Goal: Task Accomplishment & Management: Use online tool/utility

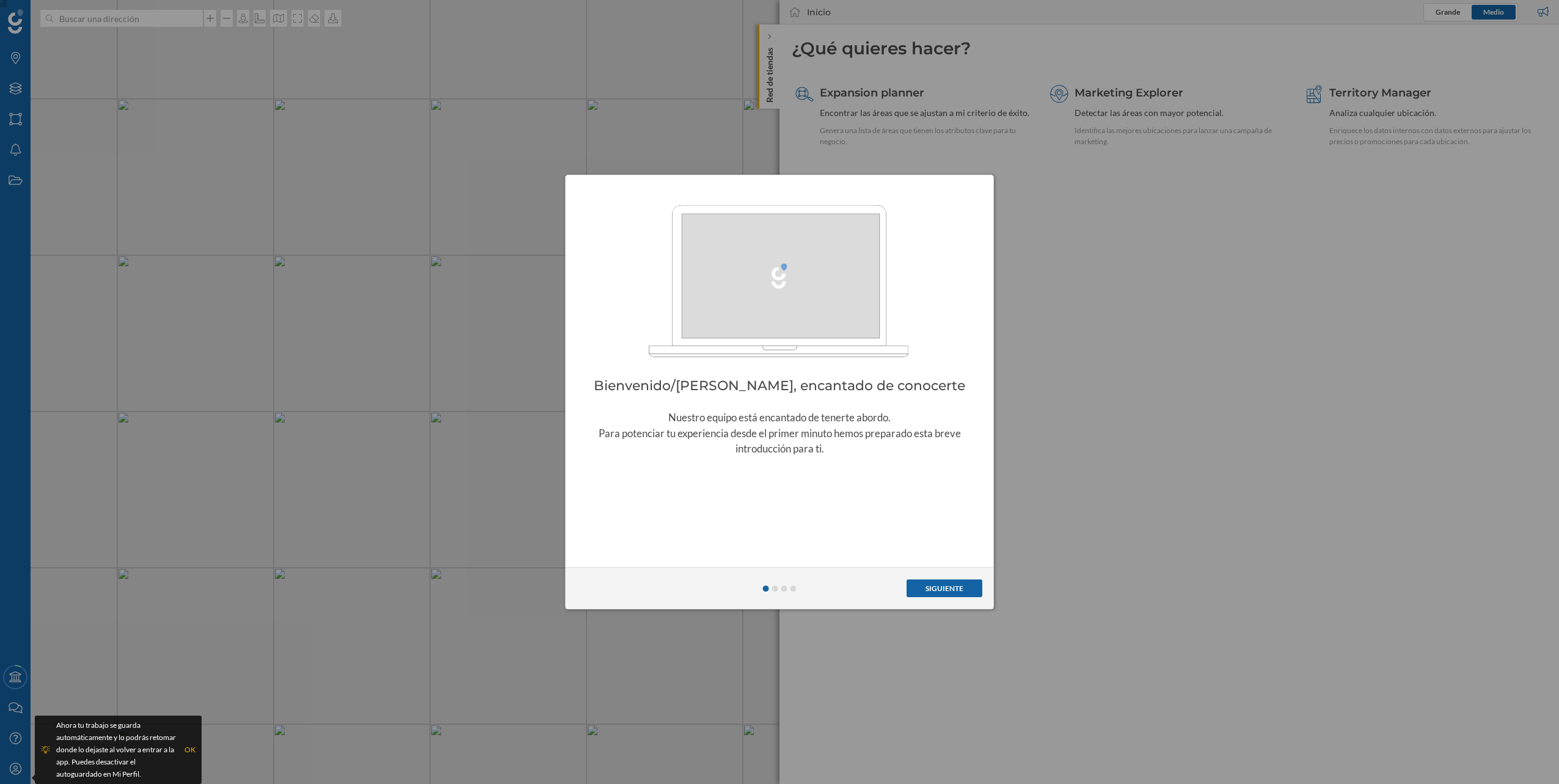
click at [950, 587] on button "Siguiente" at bounding box center [944, 589] width 76 height 18
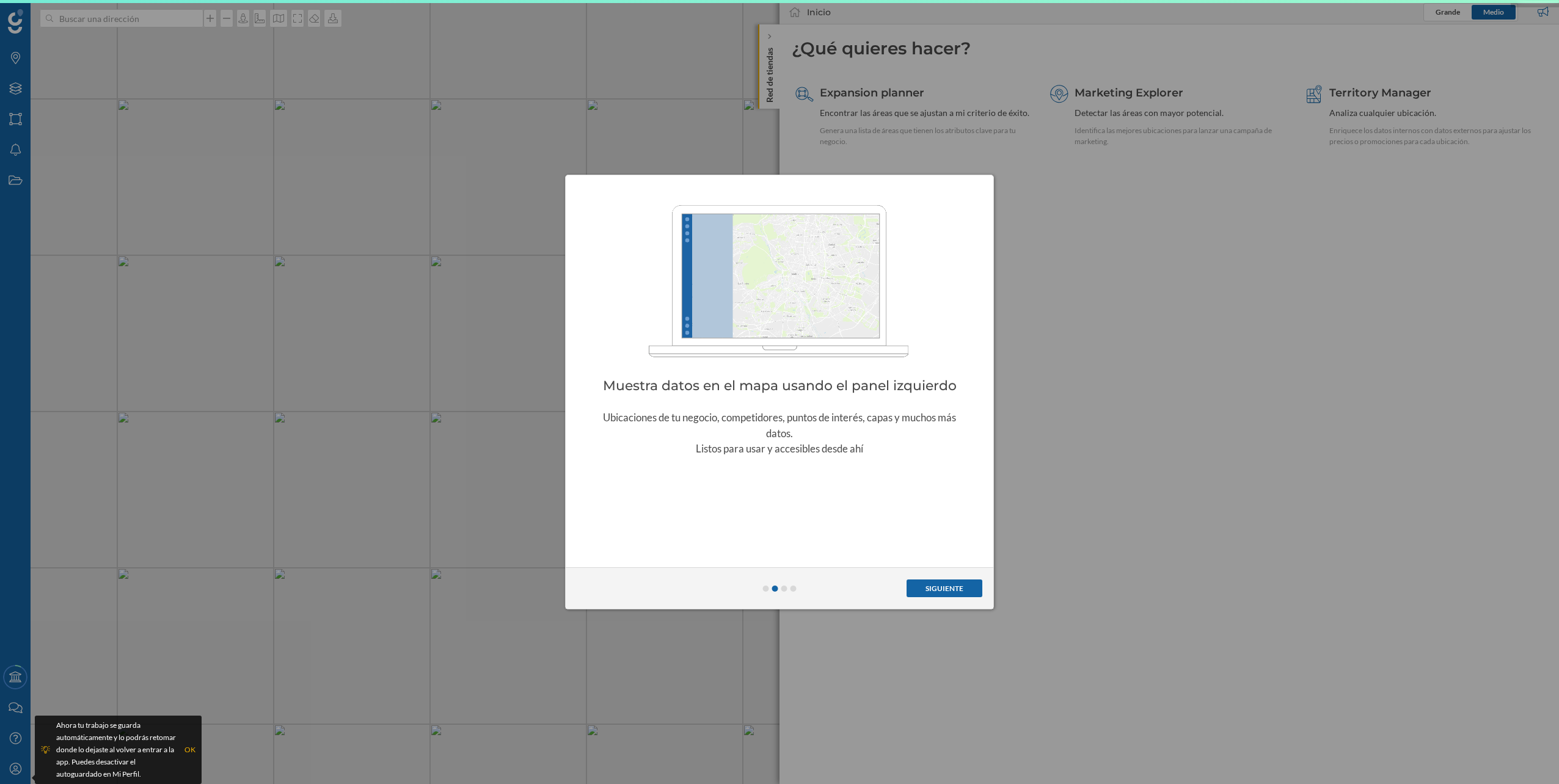
click at [950, 587] on button "Siguiente" at bounding box center [944, 589] width 76 height 18
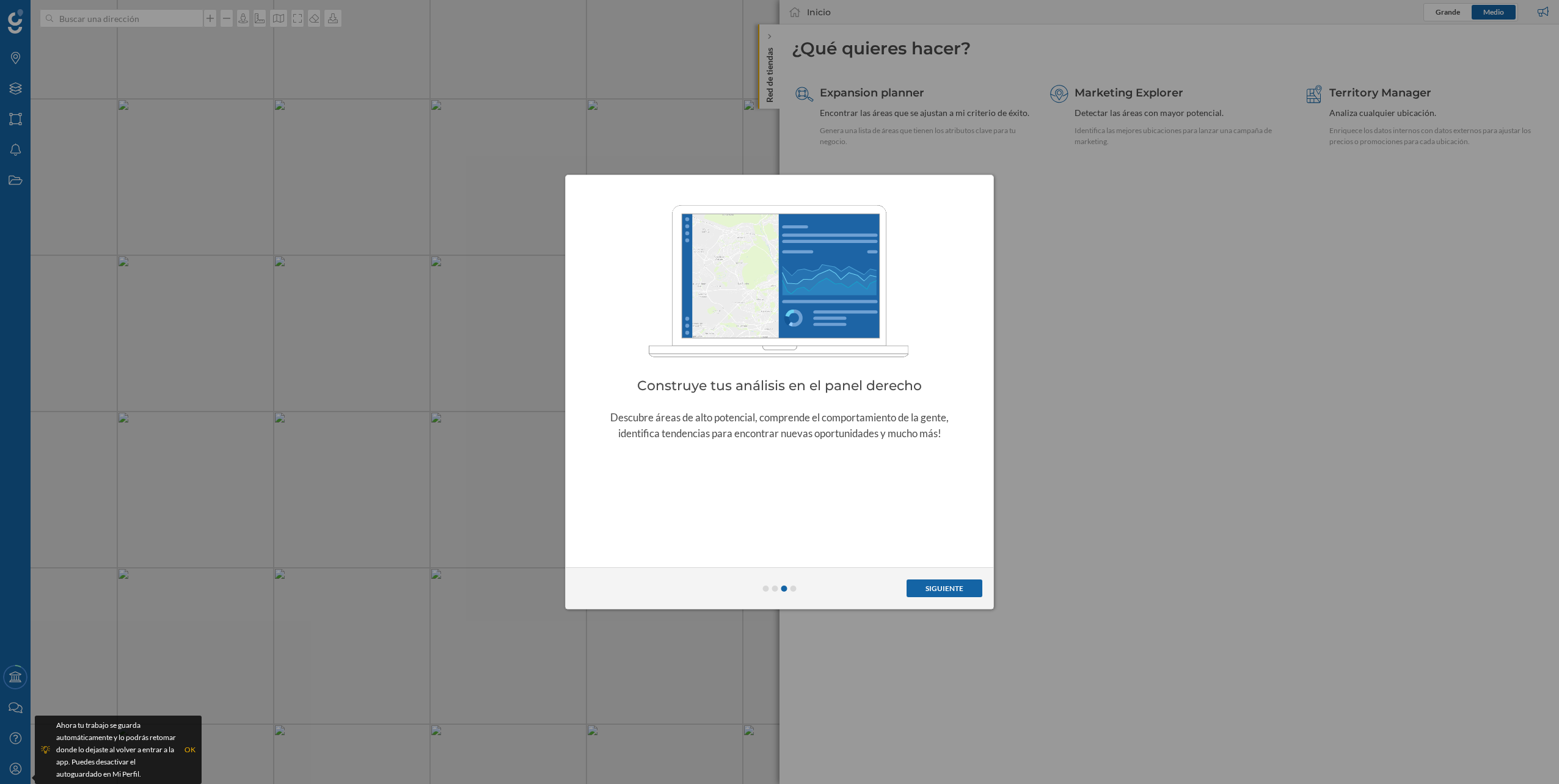
click at [950, 587] on button "Siguiente" at bounding box center [944, 589] width 76 height 18
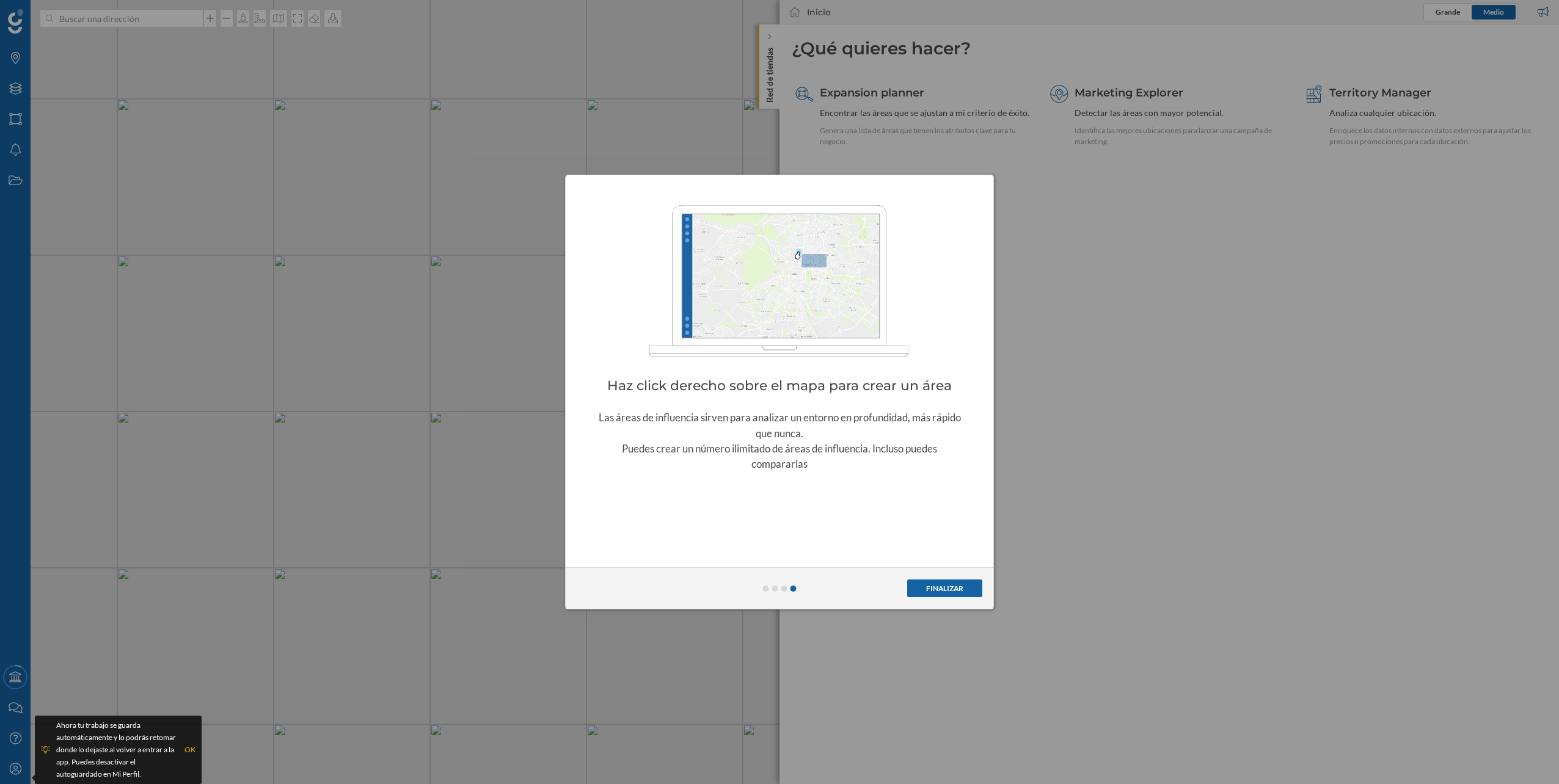
click at [950, 587] on button "Finalizar" at bounding box center [945, 589] width 75 height 18
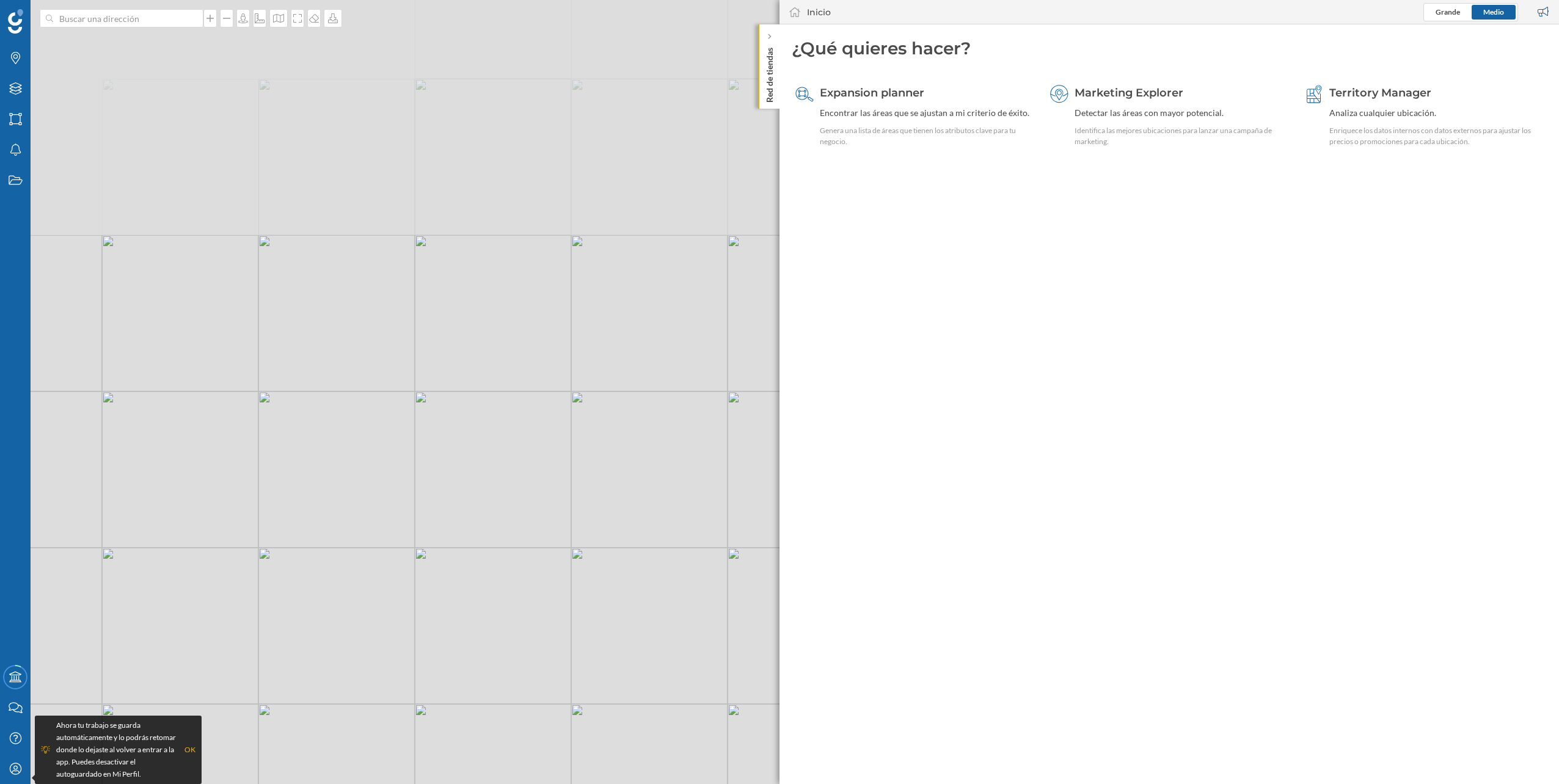
drag, startPoint x: 430, startPoint y: 198, endPoint x: 363, endPoint y: 548, distance: 356.4
click at [363, 548] on div "© Mapbox © OpenStreetMap Improve this map" at bounding box center [779, 392] width 1559 height 784
drag, startPoint x: 496, startPoint y: 272, endPoint x: 528, endPoint y: 558, distance: 287.8
click at [528, 558] on div "© Mapbox © OpenStreetMap Improve this map" at bounding box center [779, 392] width 1559 height 784
drag, startPoint x: 604, startPoint y: 288, endPoint x: 366, endPoint y: 250, distance: 241.0
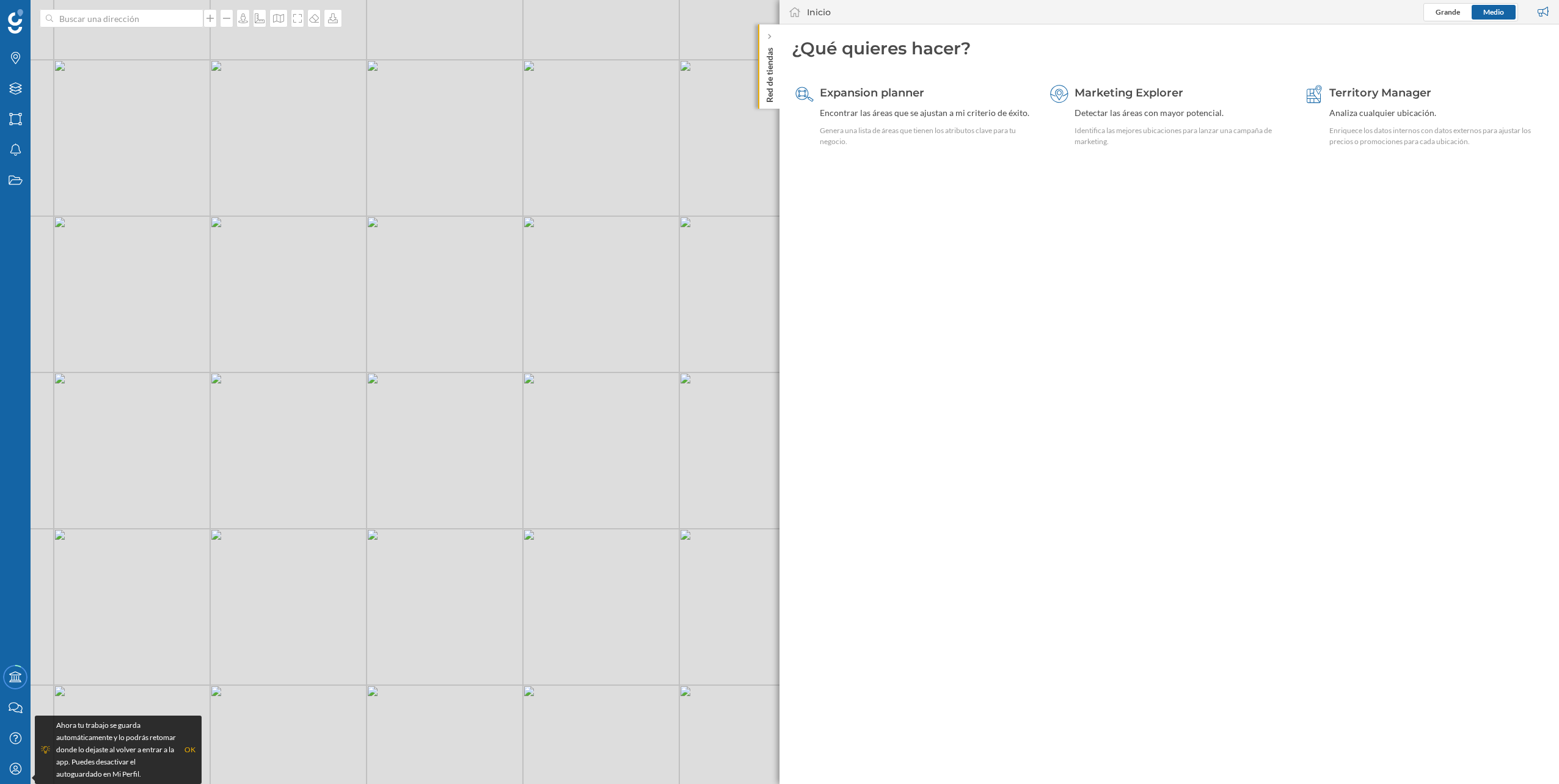
click at [366, 250] on div "© Mapbox © OpenStreetMap Improve this map" at bounding box center [779, 392] width 1559 height 784
drag, startPoint x: 604, startPoint y: 416, endPoint x: 548, endPoint y: 352, distance: 85.0
click at [548, 352] on div "© Mapbox © OpenStreetMap Improve this map" at bounding box center [779, 392] width 1559 height 784
drag, startPoint x: 433, startPoint y: 184, endPoint x: 446, endPoint y: 665, distance: 481.2
click at [446, 665] on div "© Mapbox © OpenStreetMap Improve this map" at bounding box center [779, 392] width 1559 height 784
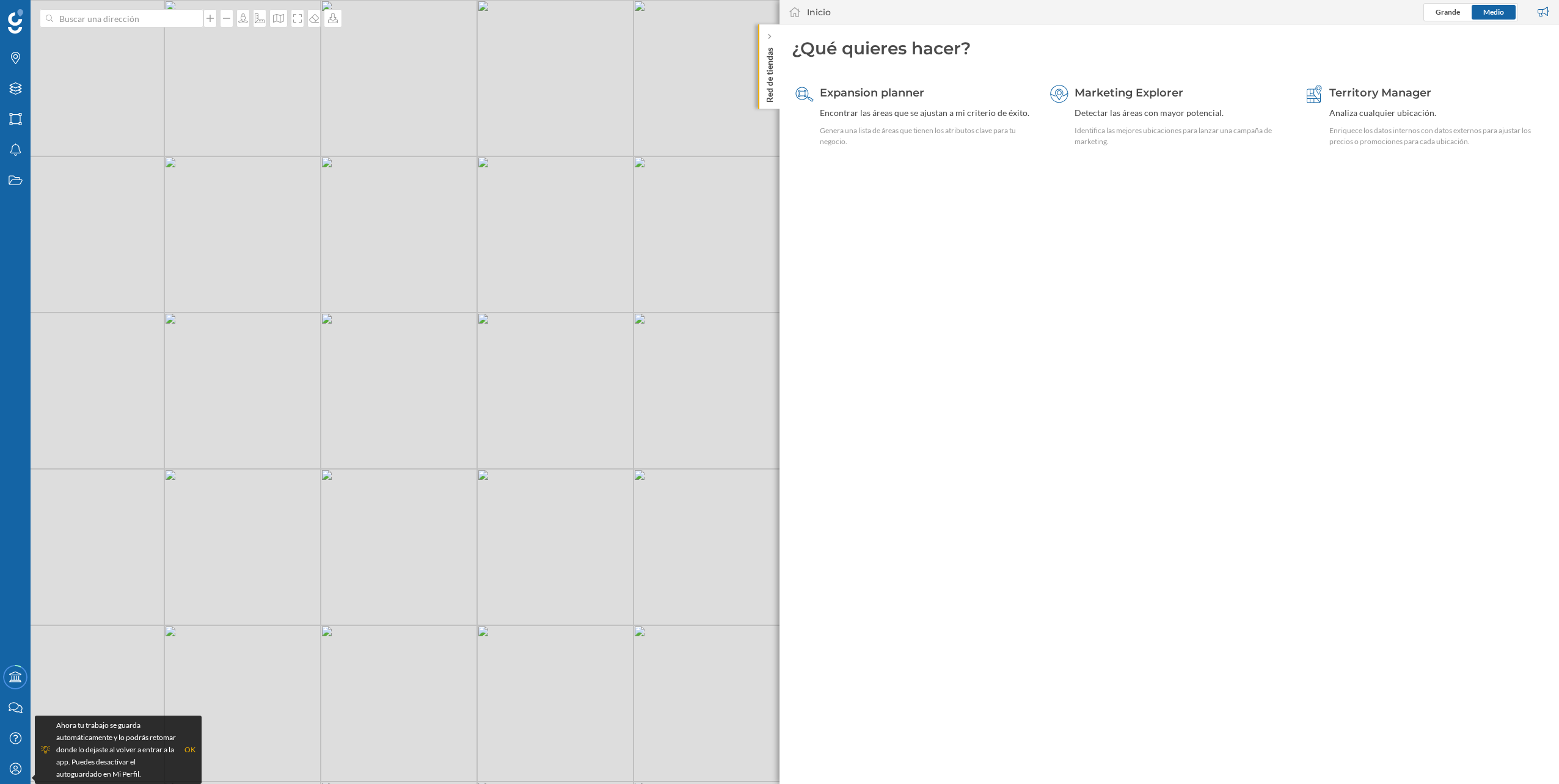
drag, startPoint x: 519, startPoint y: 440, endPoint x: 529, endPoint y: 653, distance: 213.2
click at [529, 653] on div "© Mapbox © OpenStreetMap Improve this map" at bounding box center [779, 392] width 1559 height 784
drag, startPoint x: 394, startPoint y: 364, endPoint x: 564, endPoint y: 340, distance: 171.7
click at [564, 340] on div "© Mapbox © OpenStreetMap Improve this map" at bounding box center [779, 392] width 1559 height 784
drag, startPoint x: 454, startPoint y: 341, endPoint x: 379, endPoint y: 391, distance: 90.1
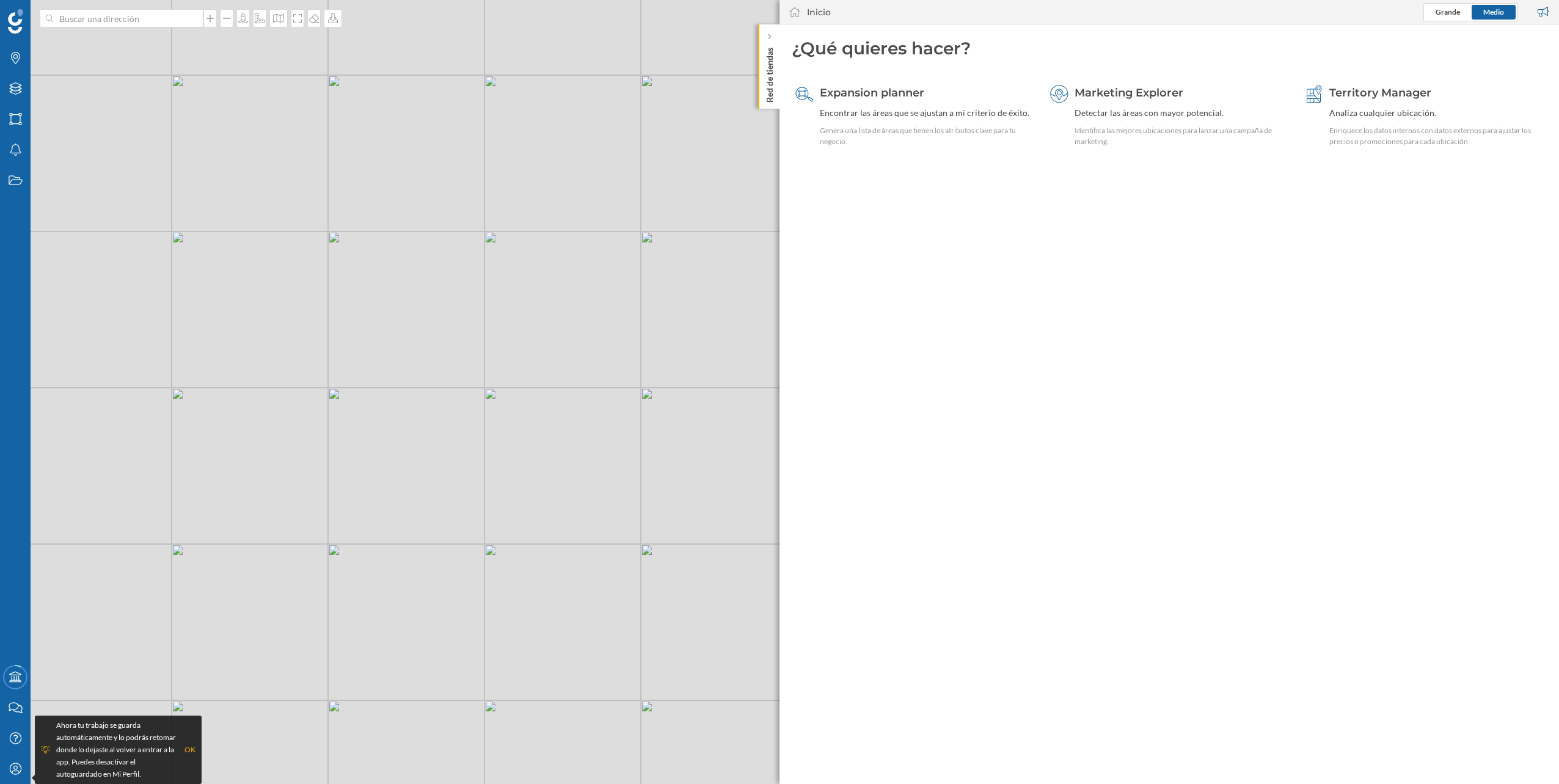
click at [379, 391] on div "© Mapbox © OpenStreetMap Improve this map" at bounding box center [779, 392] width 1559 height 784
drag, startPoint x: 351, startPoint y: 324, endPoint x: 416, endPoint y: 342, distance: 67.4
click at [416, 342] on div "© Mapbox © OpenStreetMap Improve this map" at bounding box center [779, 392] width 1559 height 784
click at [402, 314] on div "© Mapbox © OpenStreetMap Improve this map" at bounding box center [779, 392] width 1559 height 784
click at [401, 299] on div "© Mapbox © OpenStreetMap Improve this map" at bounding box center [779, 392] width 1559 height 784
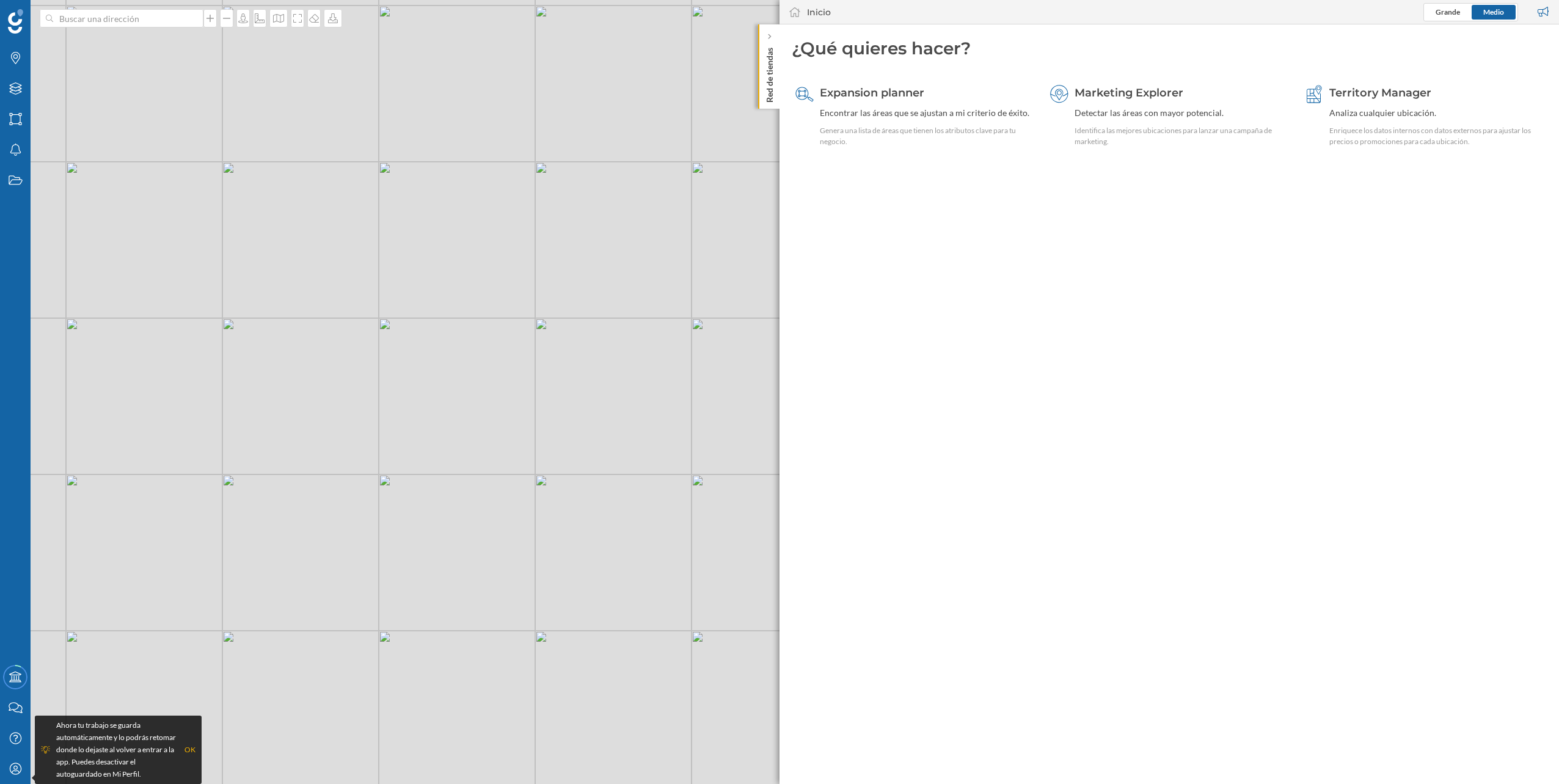
click at [401, 299] on div "© Mapbox © OpenStreetMap Improve this map" at bounding box center [779, 392] width 1559 height 784
drag, startPoint x: 446, startPoint y: 342, endPoint x: 401, endPoint y: 347, distance: 45.3
click at [401, 347] on div "© Mapbox © OpenStreetMap Improve this map" at bounding box center [779, 392] width 1559 height 784
click at [15, 112] on div "Áreas" at bounding box center [15, 119] width 31 height 31
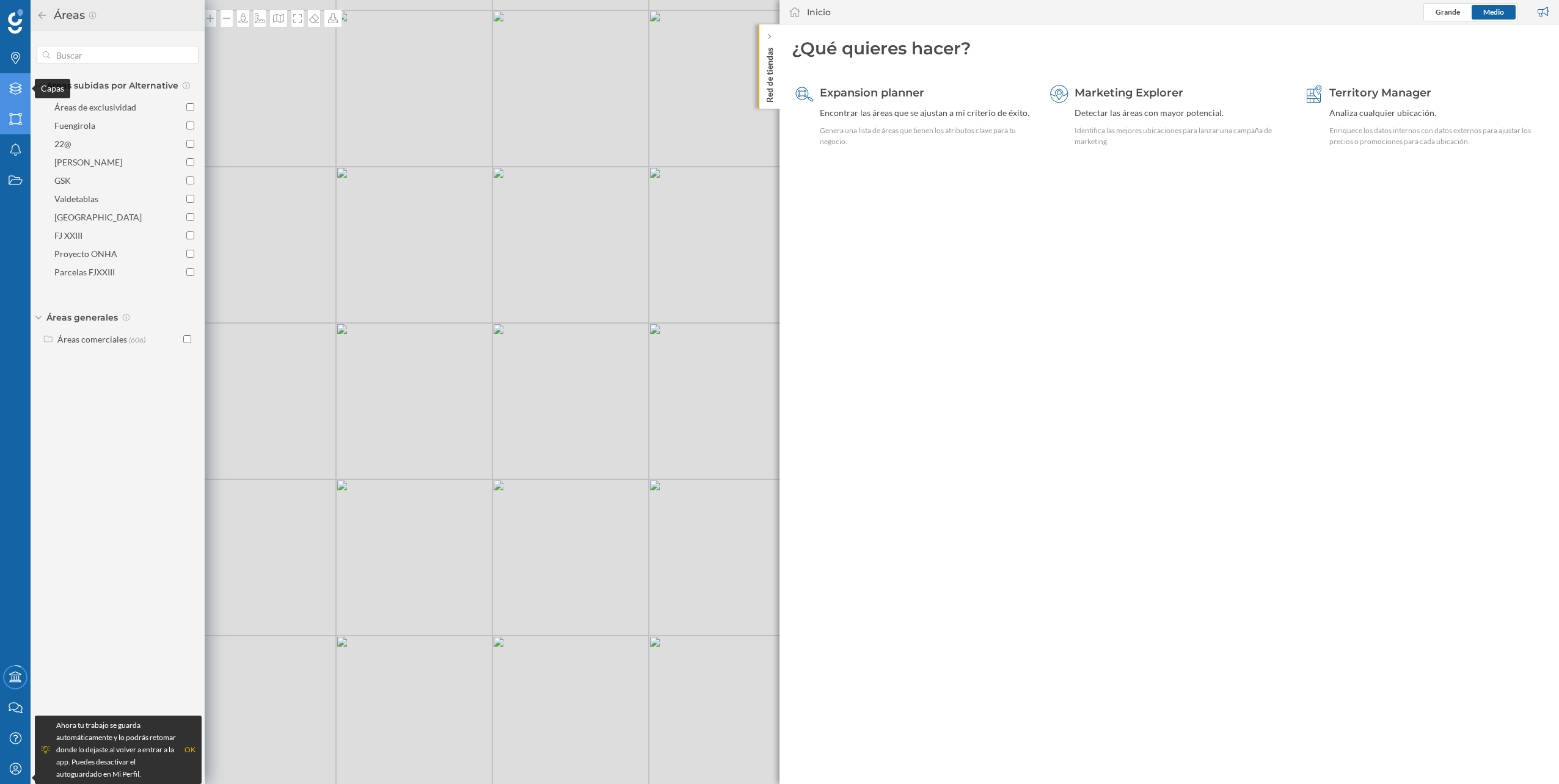
click at [14, 87] on icon "Capas" at bounding box center [15, 89] width 15 height 12
click at [16, 62] on icon "Marcas" at bounding box center [15, 58] width 15 height 12
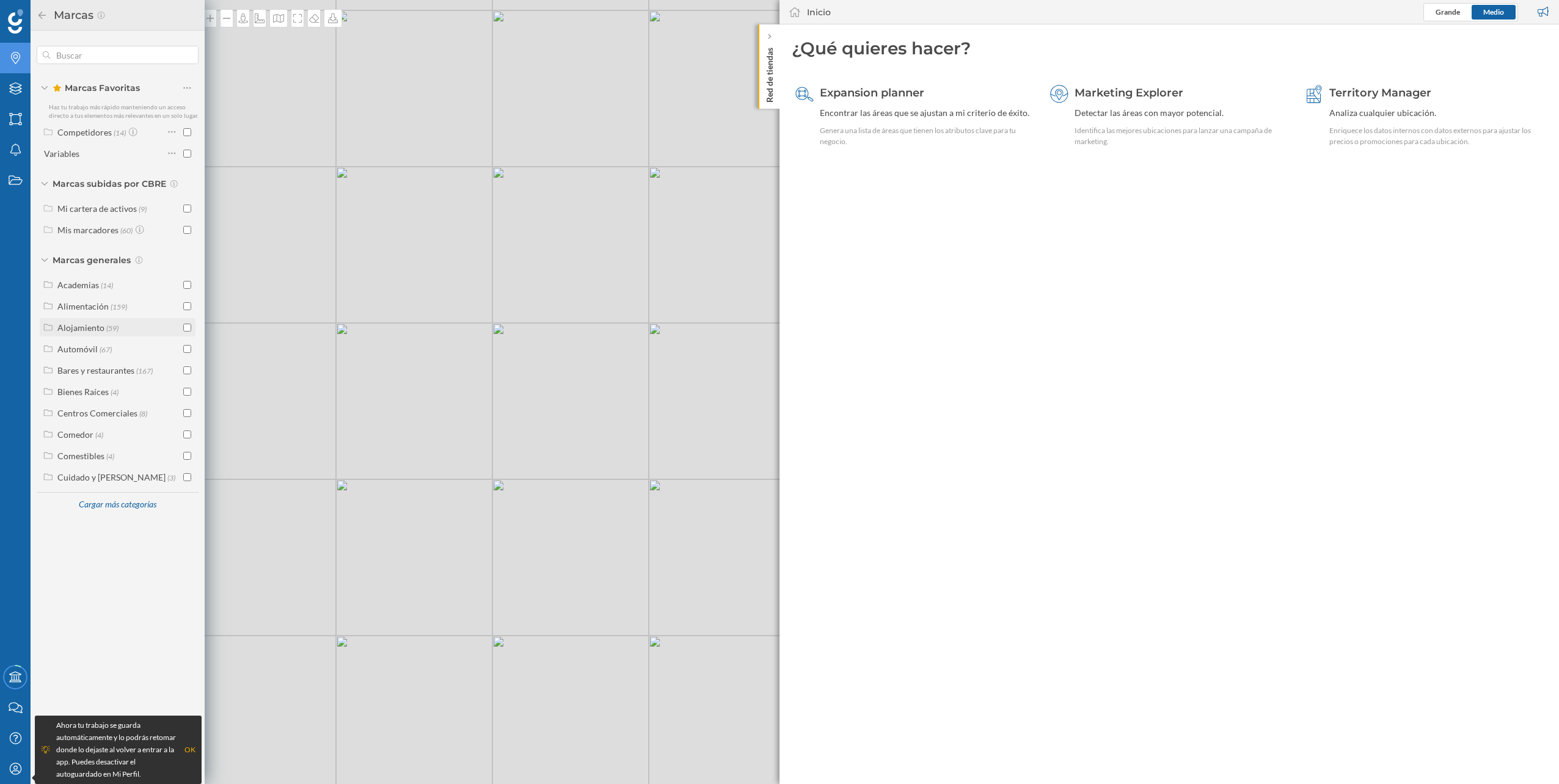
click at [74, 331] on div "Alojamiento" at bounding box center [81, 327] width 47 height 10
click at [64, 332] on div "Alojamiento" at bounding box center [81, 327] width 47 height 10
click at [129, 505] on div "Cargar más categorías" at bounding box center [117, 505] width 93 height 18
click at [101, 546] on div "Hogar y Oficina" at bounding box center [87, 541] width 59 height 10
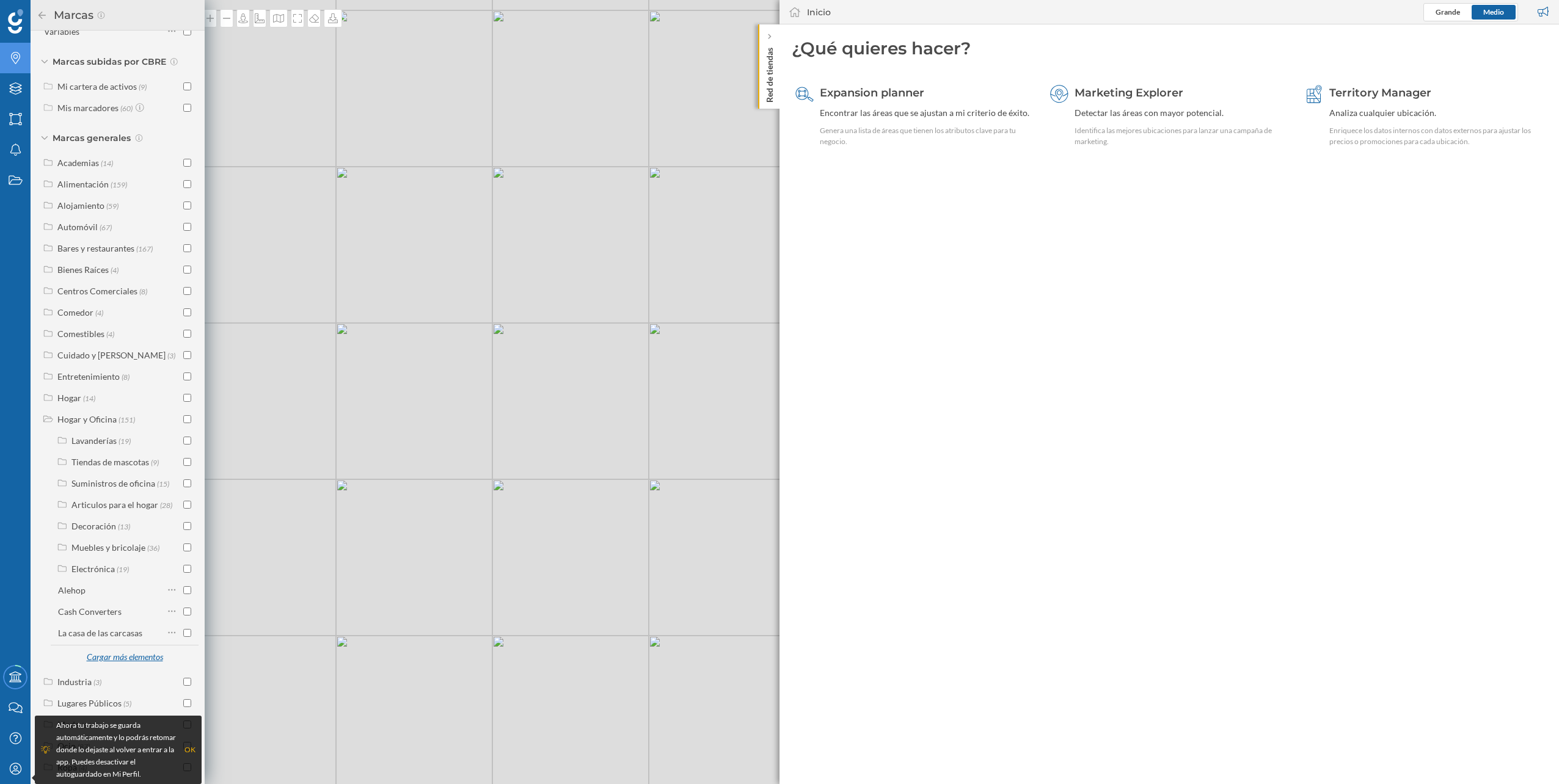
click at [132, 665] on div "Cargar más elementos" at bounding box center [125, 658] width 92 height 18
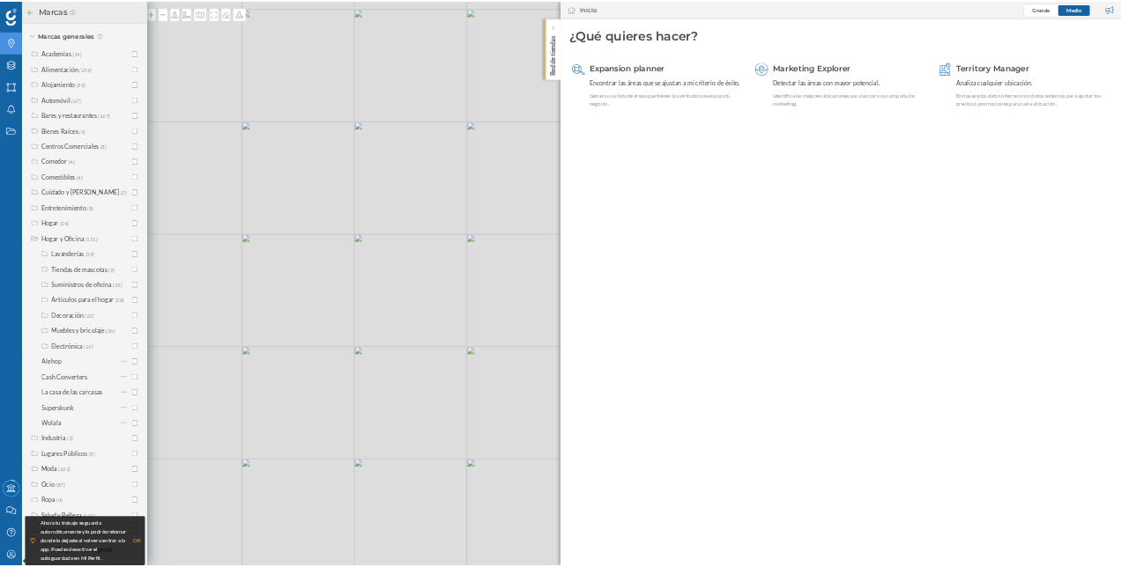
scroll to position [318, 0]
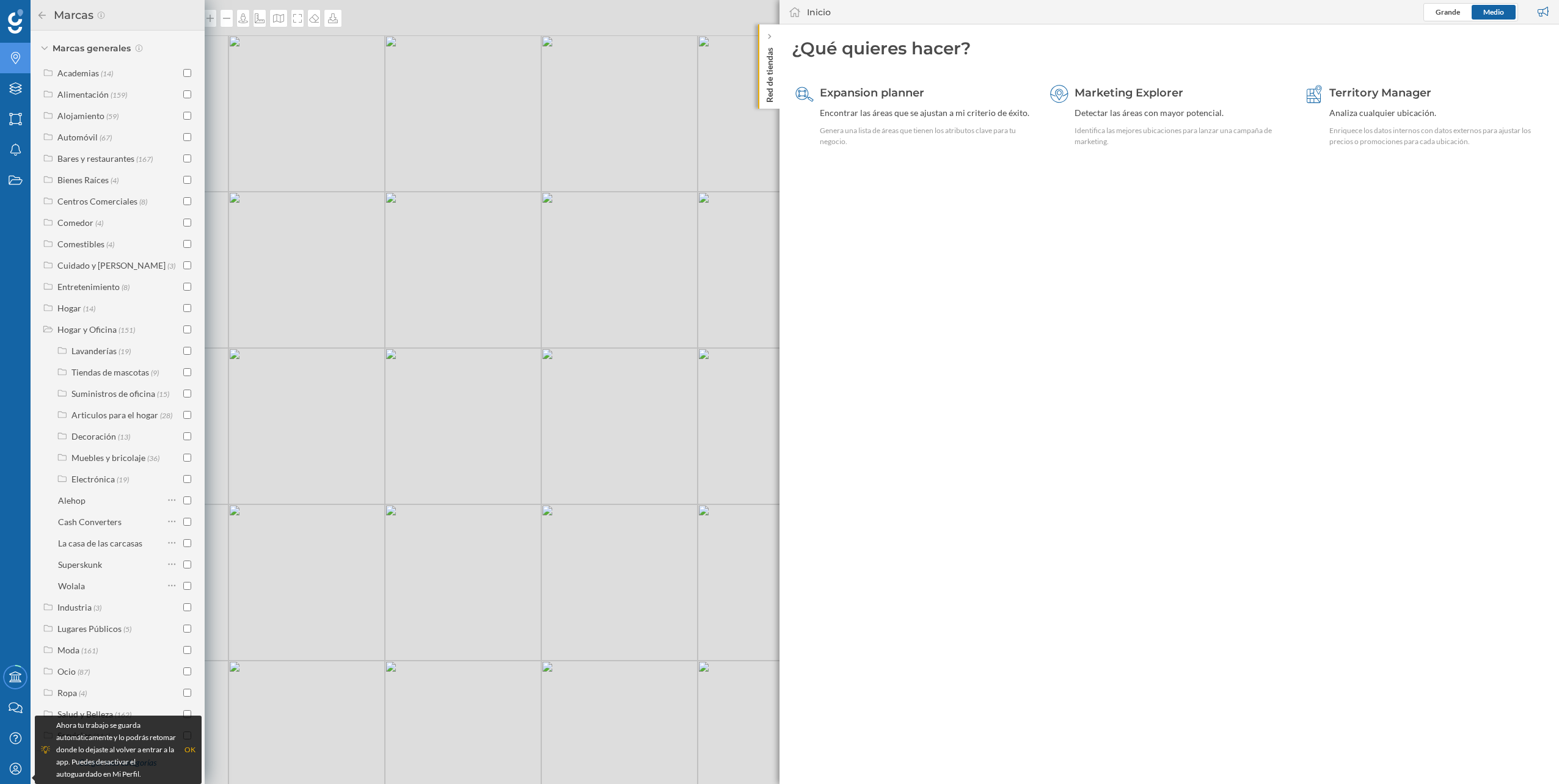
drag, startPoint x: 429, startPoint y: 256, endPoint x: 478, endPoint y: 438, distance: 188.5
click at [478, 438] on div "© Mapbox © OpenStreetMap Improve this map" at bounding box center [779, 392] width 1559 height 784
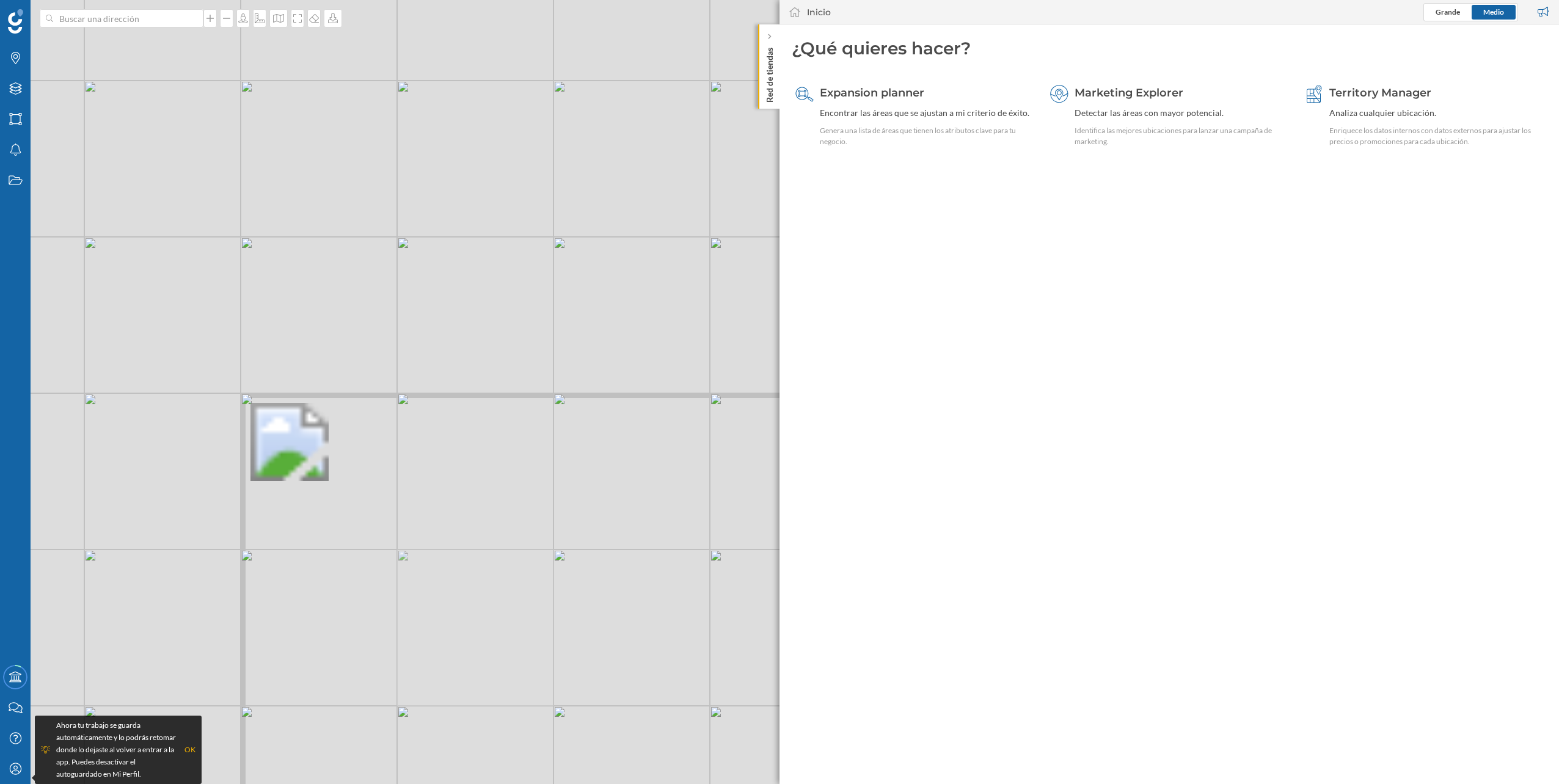
drag, startPoint x: 572, startPoint y: 323, endPoint x: 354, endPoint y: 412, distance: 235.5
click at [354, 412] on div "© Mapbox © OpenStreetMap Improve this map" at bounding box center [779, 392] width 1559 height 784
click at [371, 328] on div "© Mapbox © OpenStreetMap Improve this map" at bounding box center [779, 392] width 1559 height 784
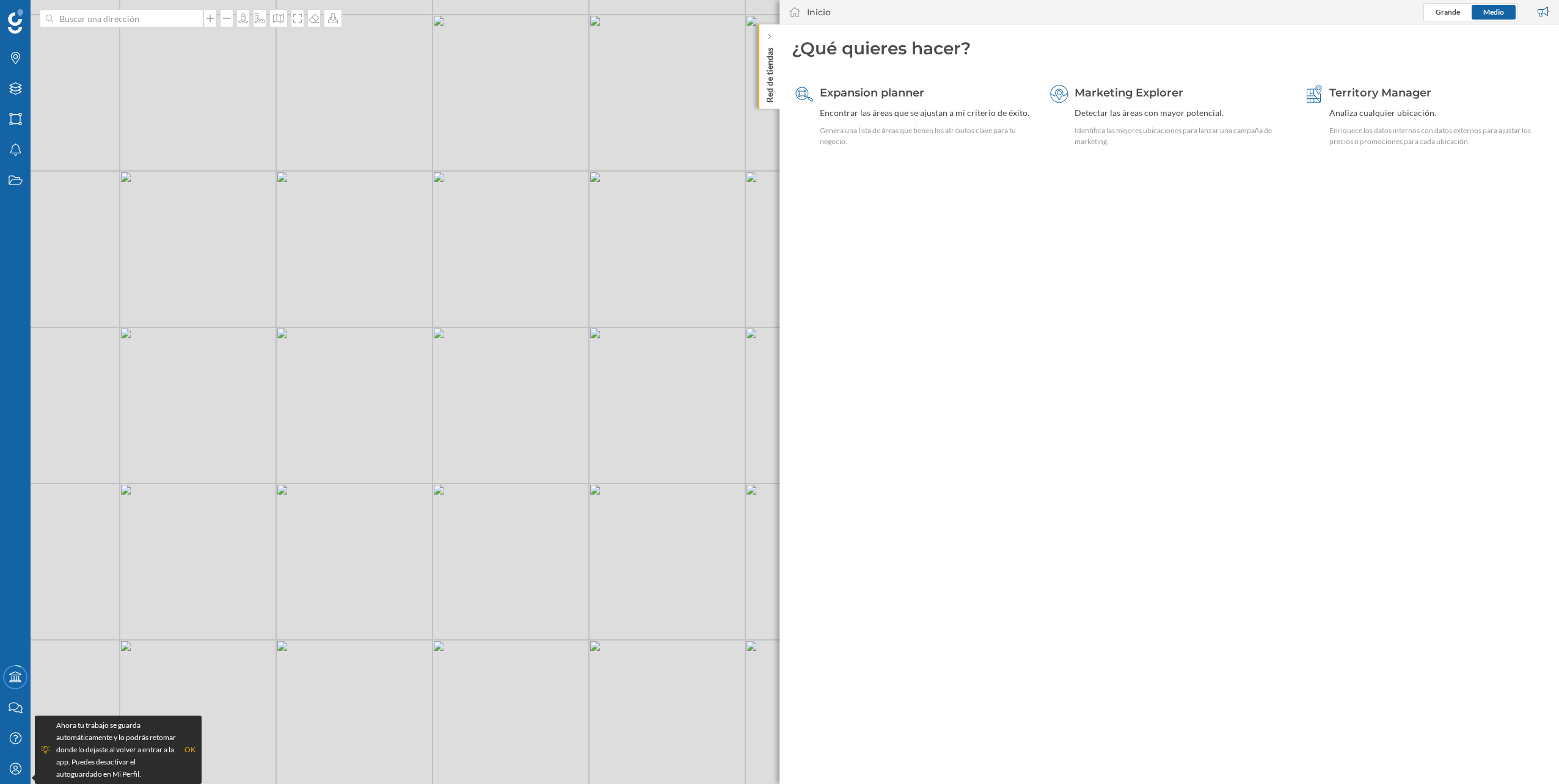
click at [629, 341] on div "© Mapbox © OpenStreetMap Improve this map" at bounding box center [779, 392] width 1559 height 784
drag, startPoint x: 619, startPoint y: 372, endPoint x: 448, endPoint y: 355, distance: 171.8
click at [448, 355] on div "© Mapbox © OpenStreetMap Improve this map" at bounding box center [779, 392] width 1559 height 784
click at [1338, 89] on span "Territory Manager" at bounding box center [1379, 92] width 102 height 13
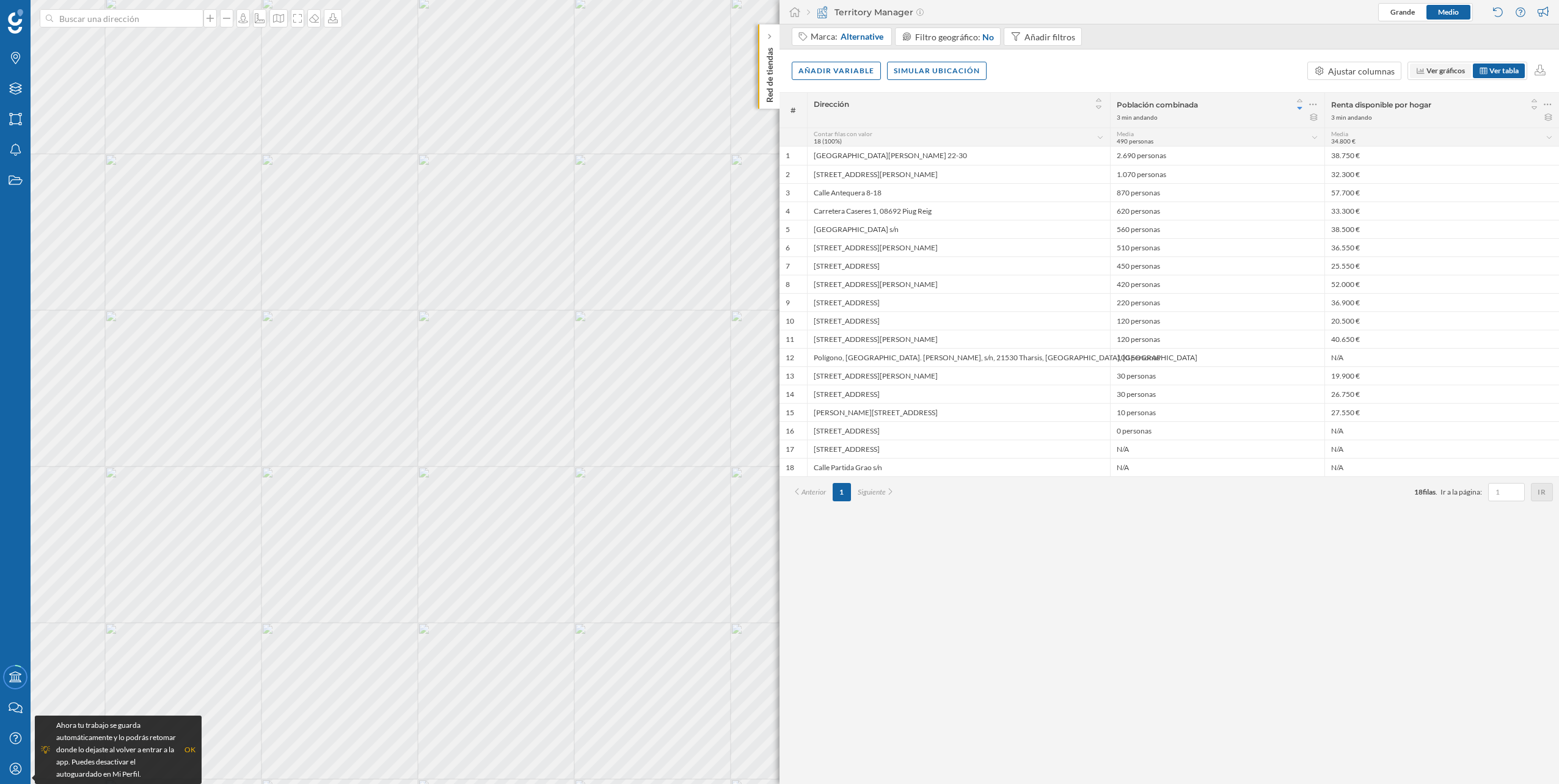
click at [1427, 69] on span "Ver gráficos" at bounding box center [1446, 70] width 39 height 9
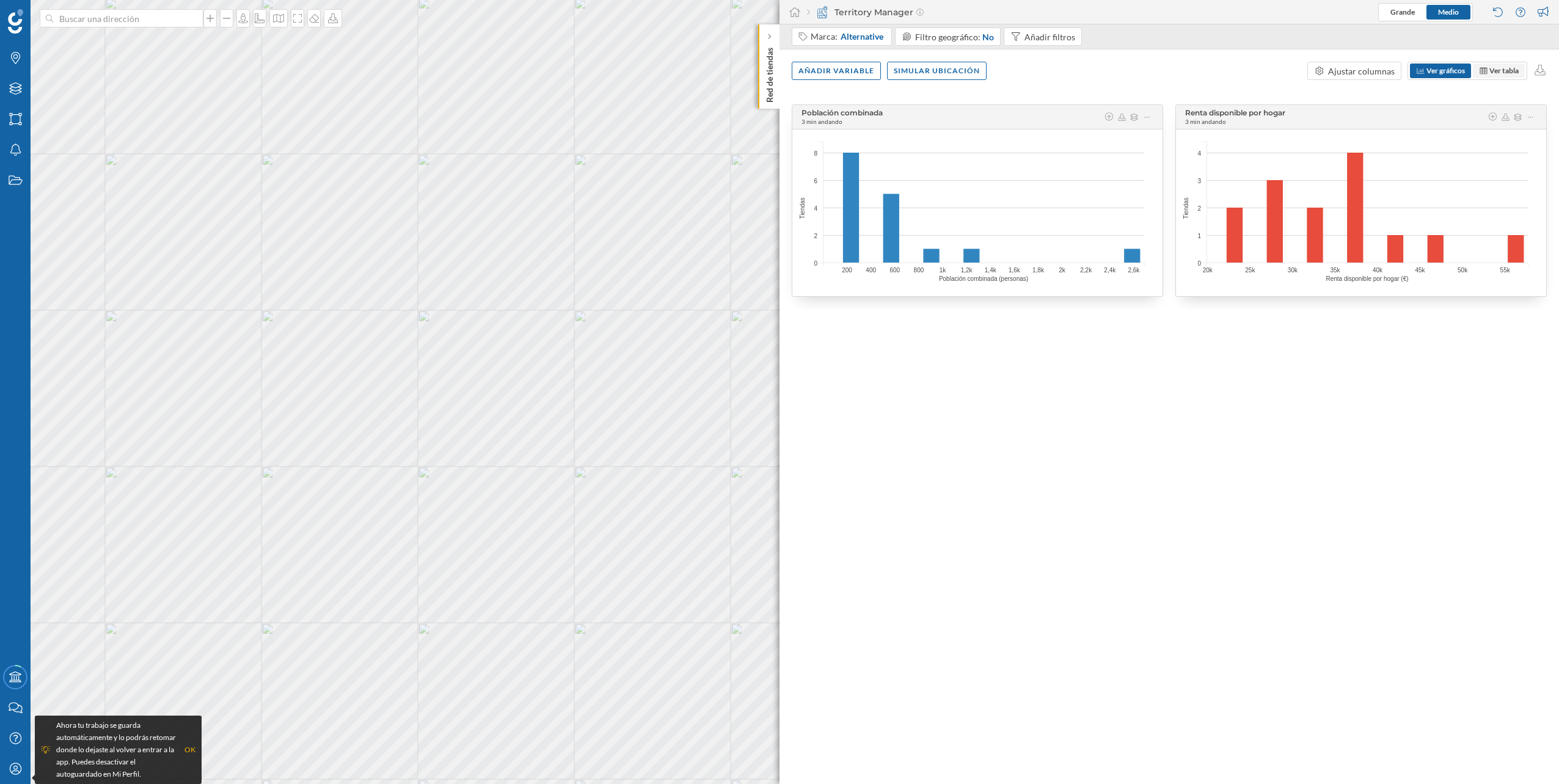
click at [1498, 70] on span "Ver tabla" at bounding box center [1504, 70] width 29 height 9
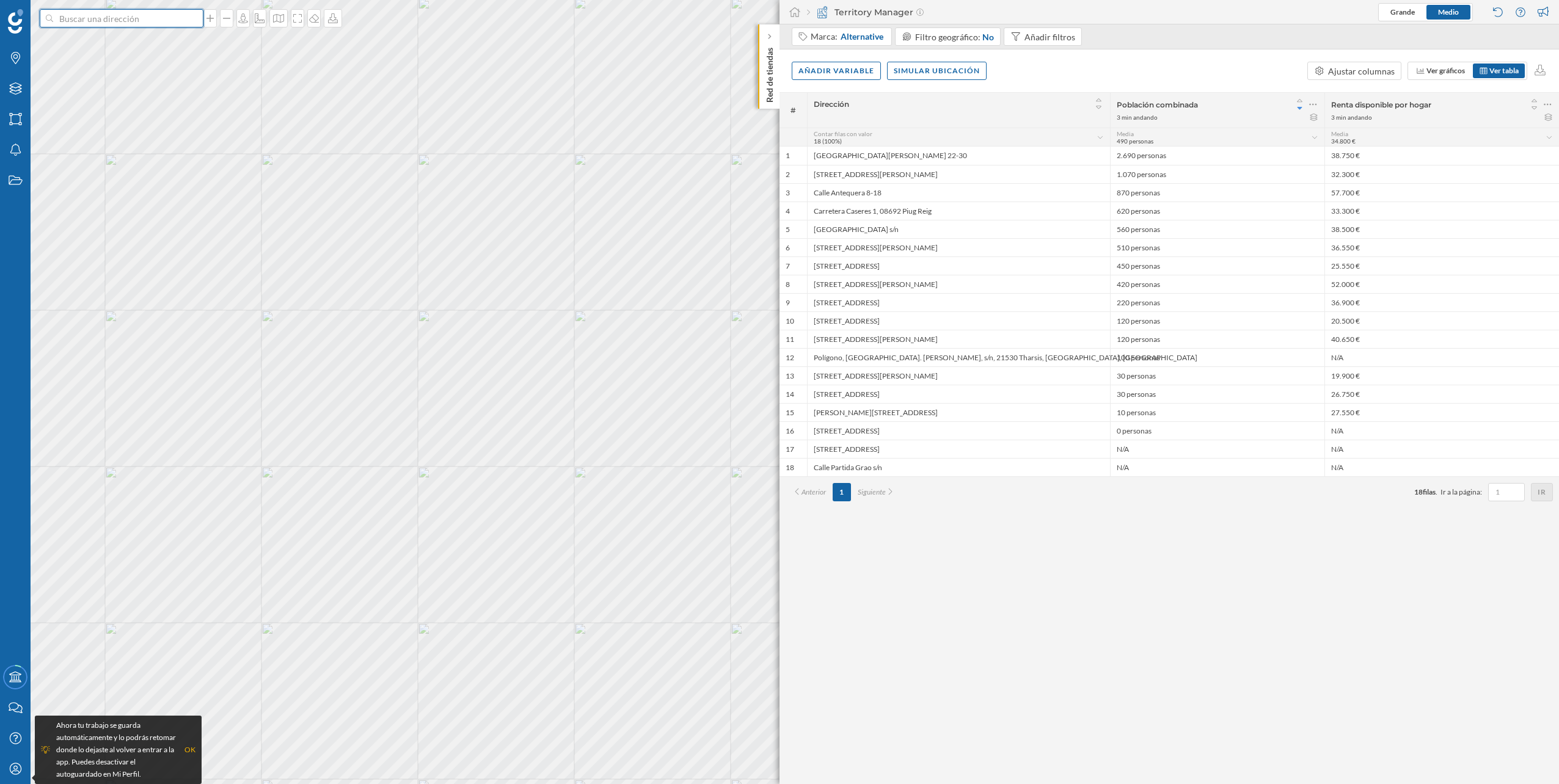
click at [117, 23] on input at bounding box center [121, 18] width 137 height 18
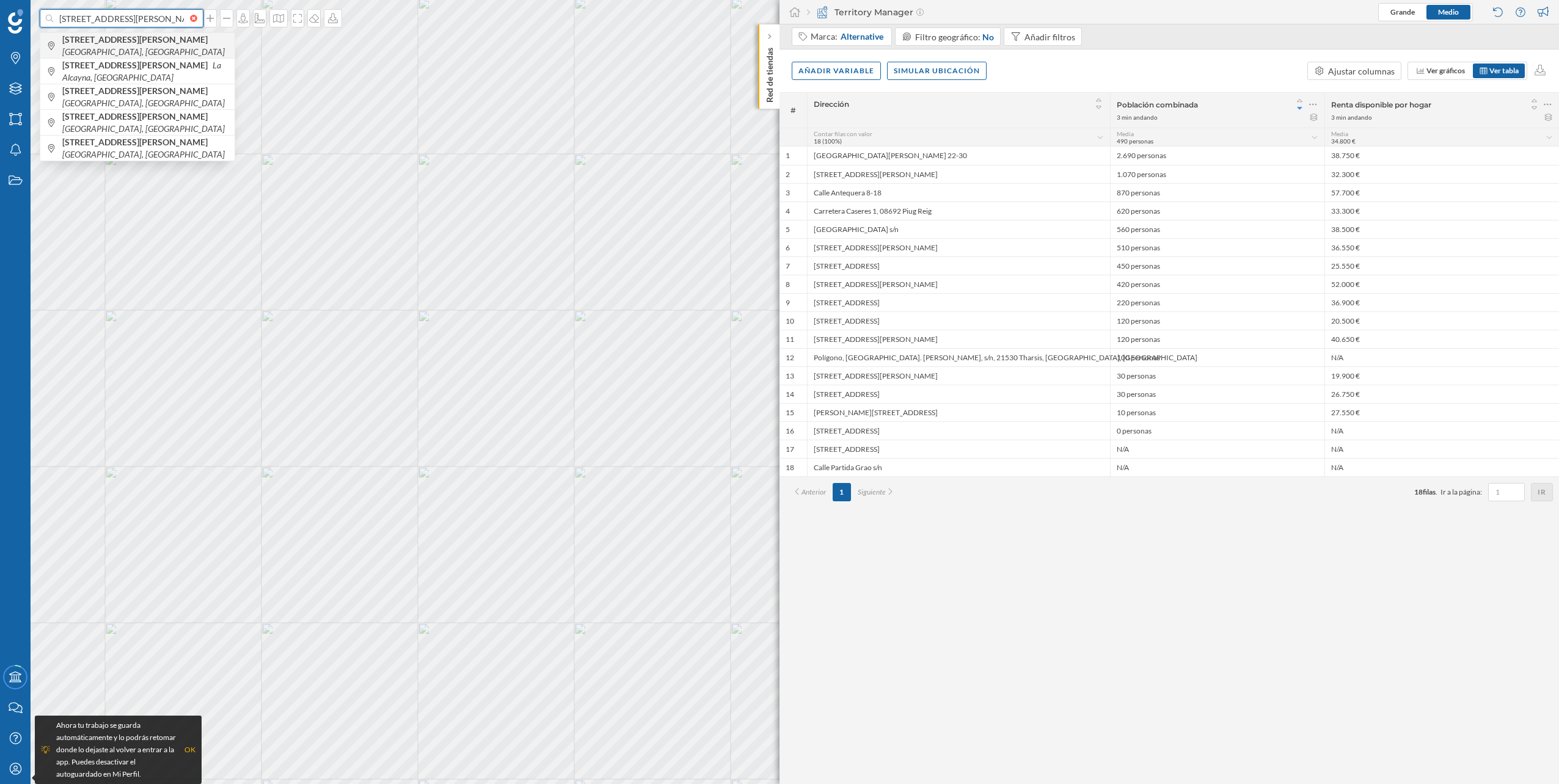
type input "[STREET_ADDRESS][PERSON_NAME]"
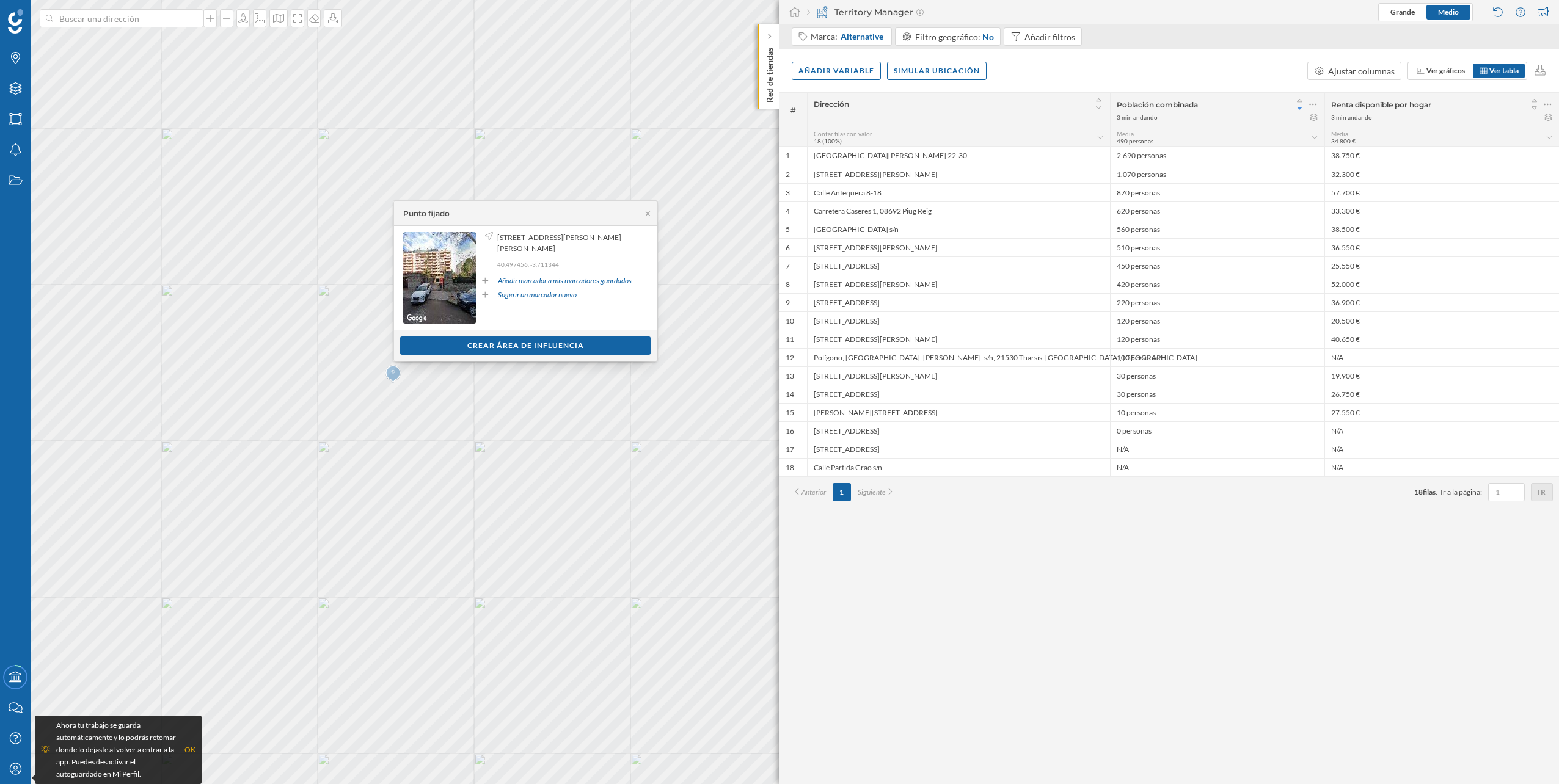
click at [512, 235] on span "[STREET_ADDRESS][PERSON_NAME][PERSON_NAME]" at bounding box center [568, 243] width 141 height 22
click at [511, 347] on div "Crear área de influencia" at bounding box center [525, 345] width 250 height 18
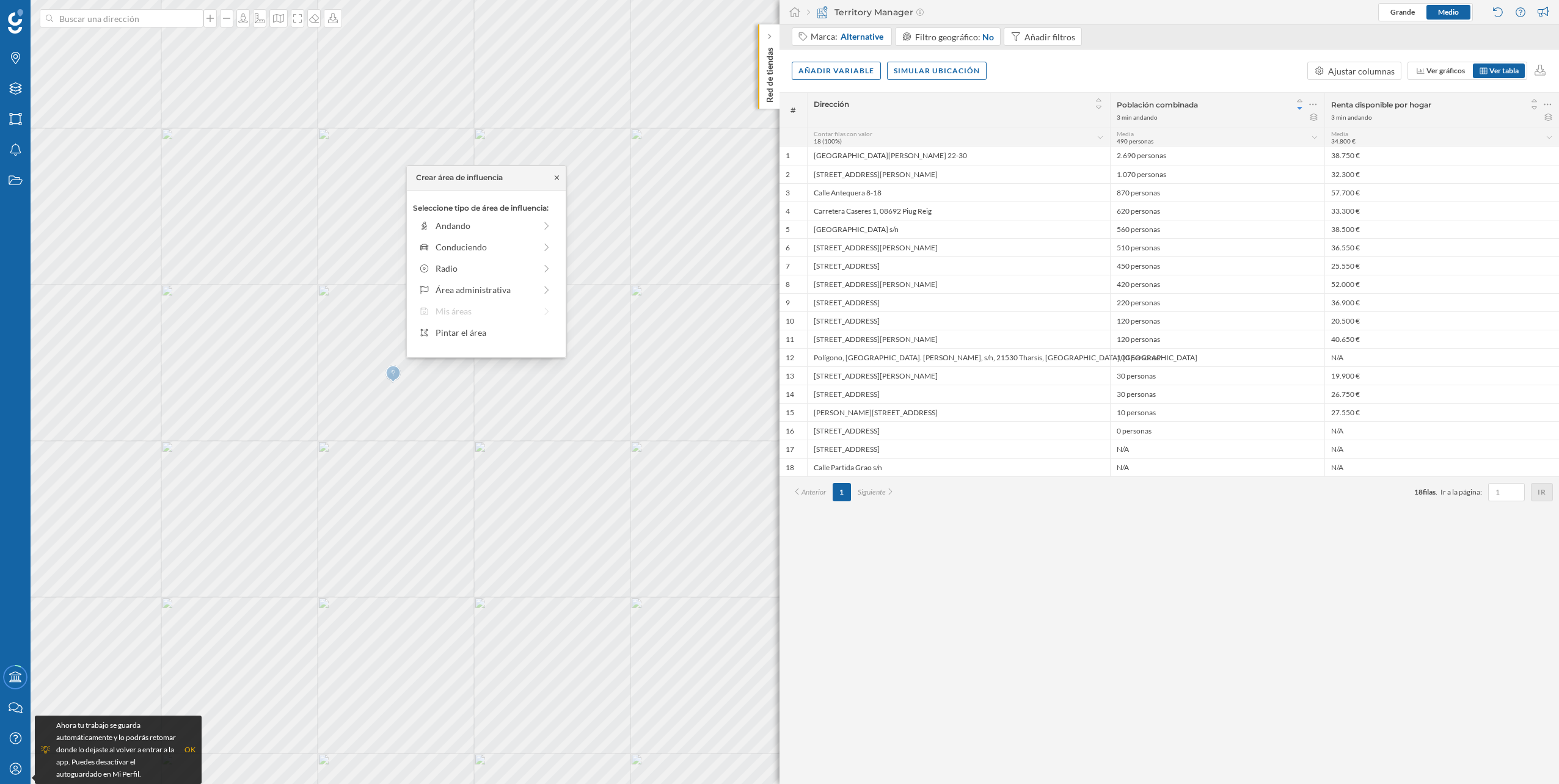
click at [558, 176] on icon at bounding box center [556, 177] width 4 height 4
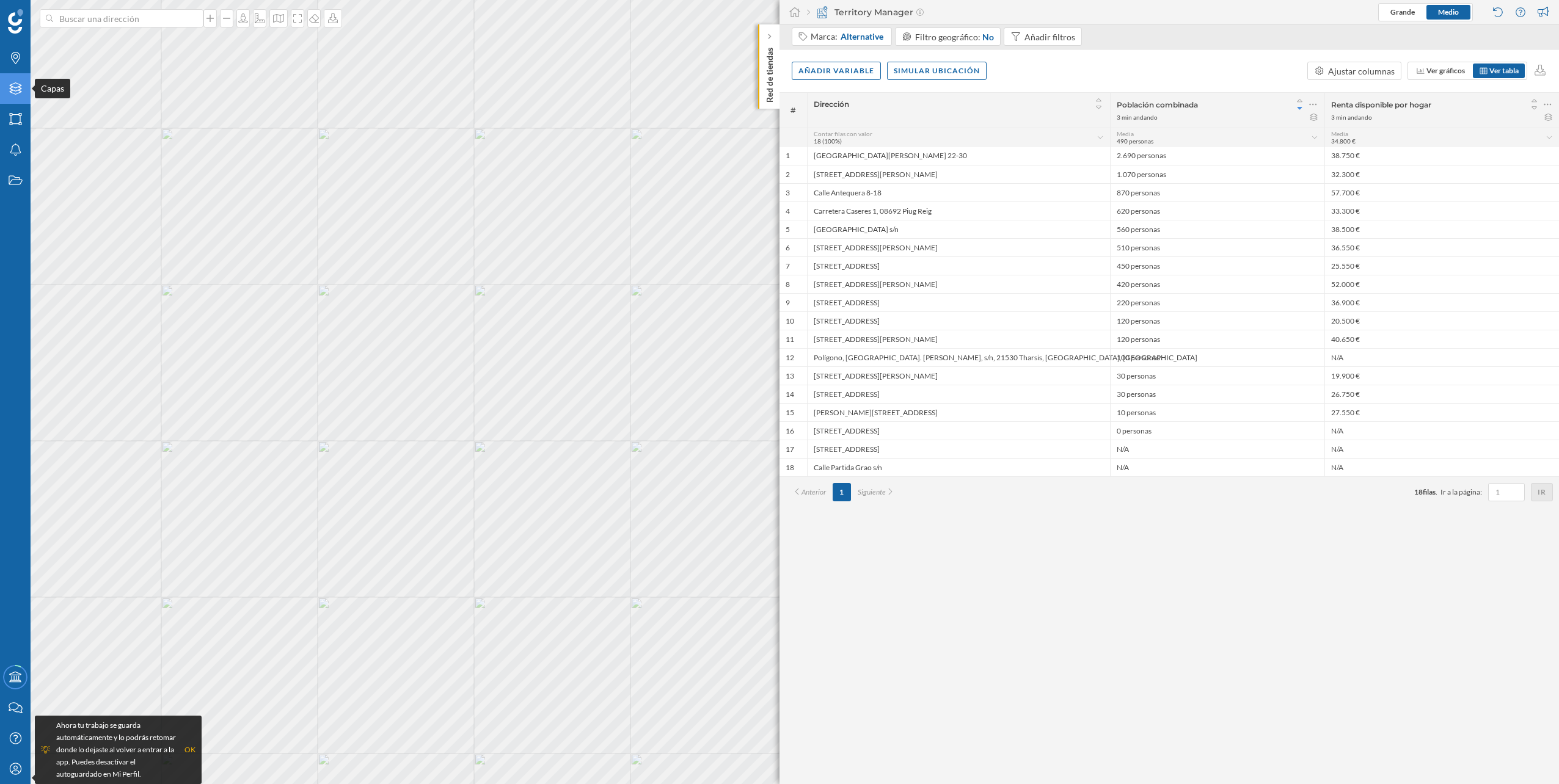
click at [8, 84] on icon "Capas" at bounding box center [15, 89] width 15 height 12
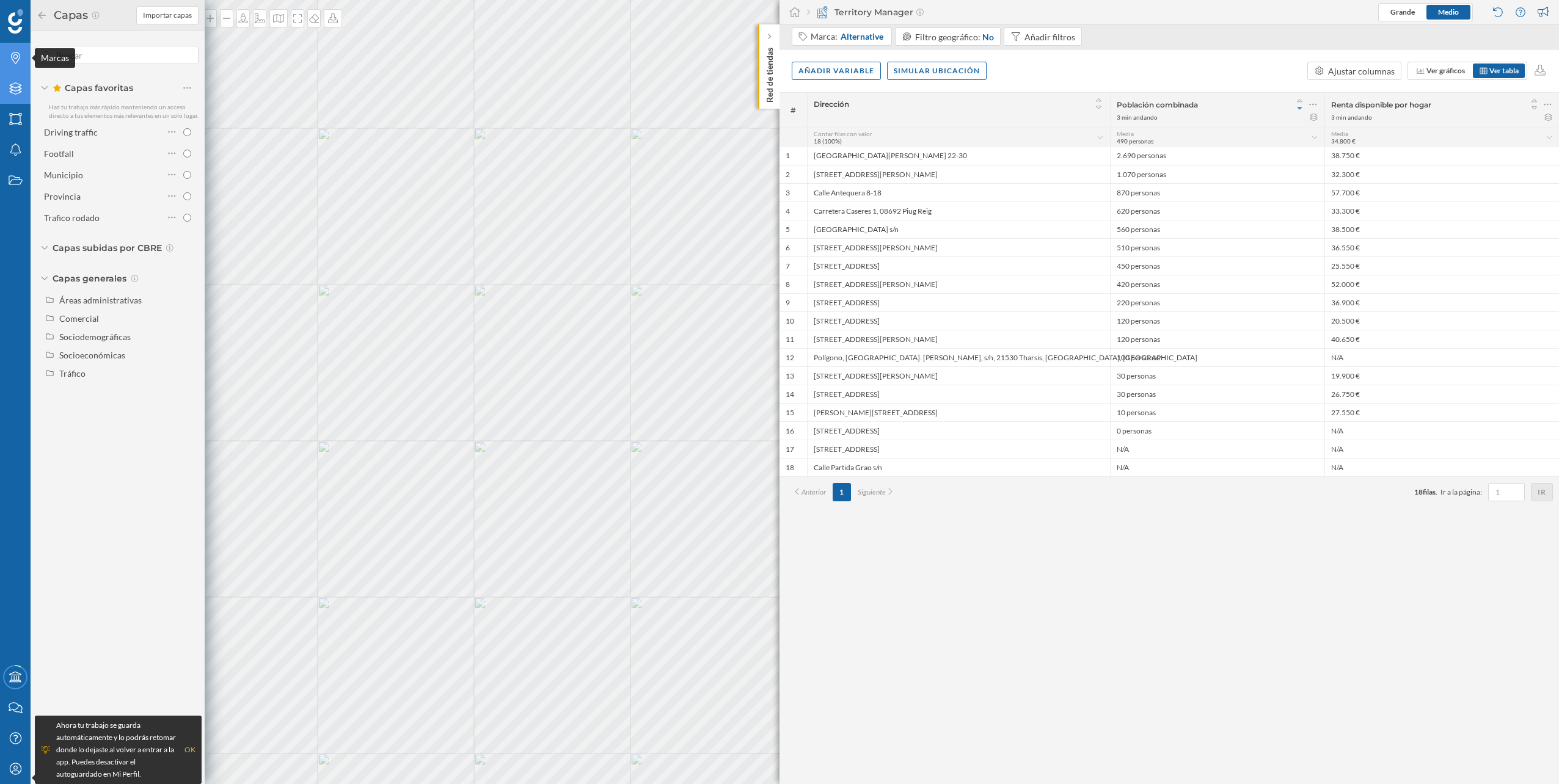
click at [12, 55] on icon at bounding box center [15, 58] width 9 height 12
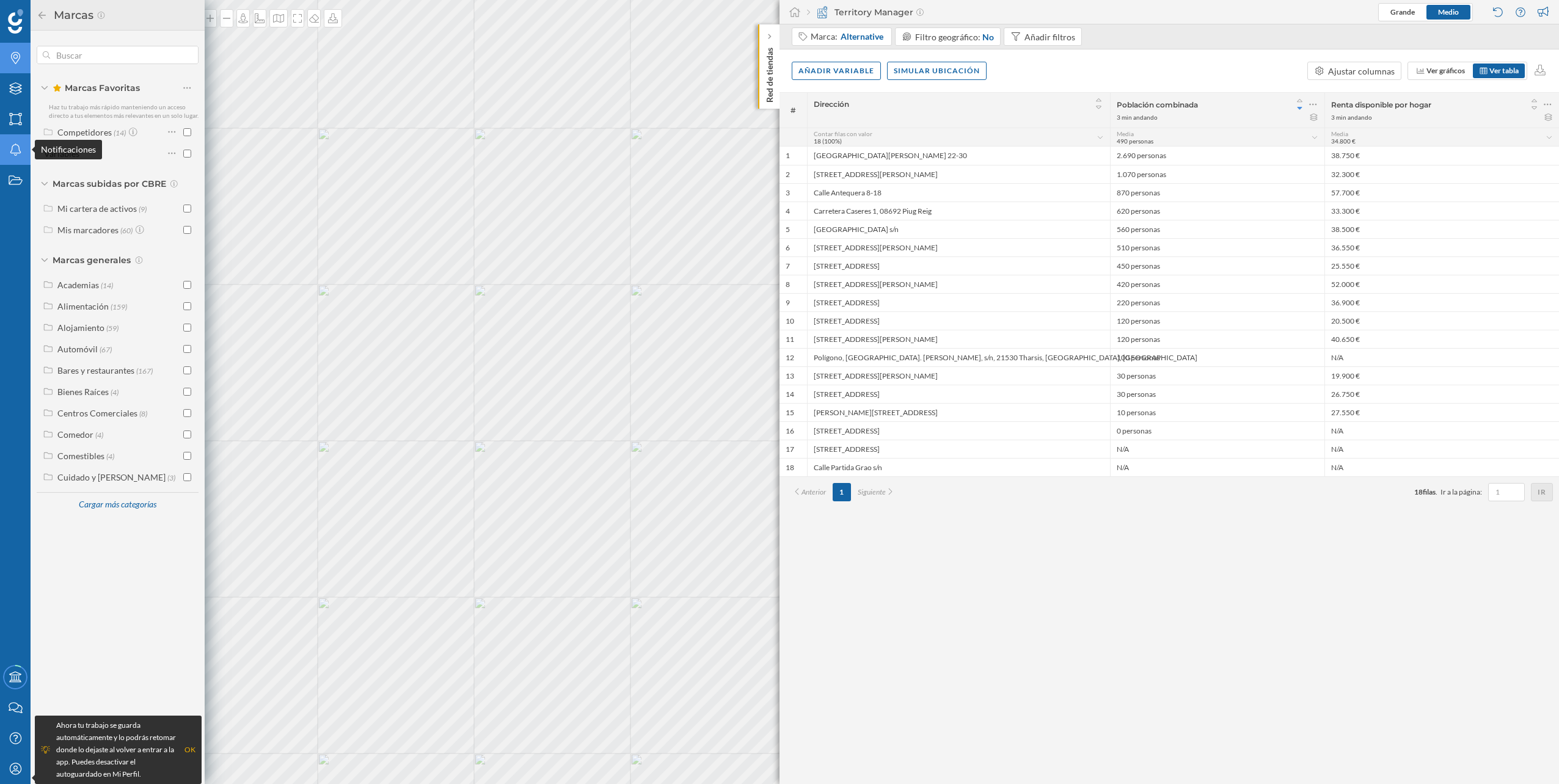
click at [21, 159] on div "Notificaciones" at bounding box center [15, 150] width 31 height 31
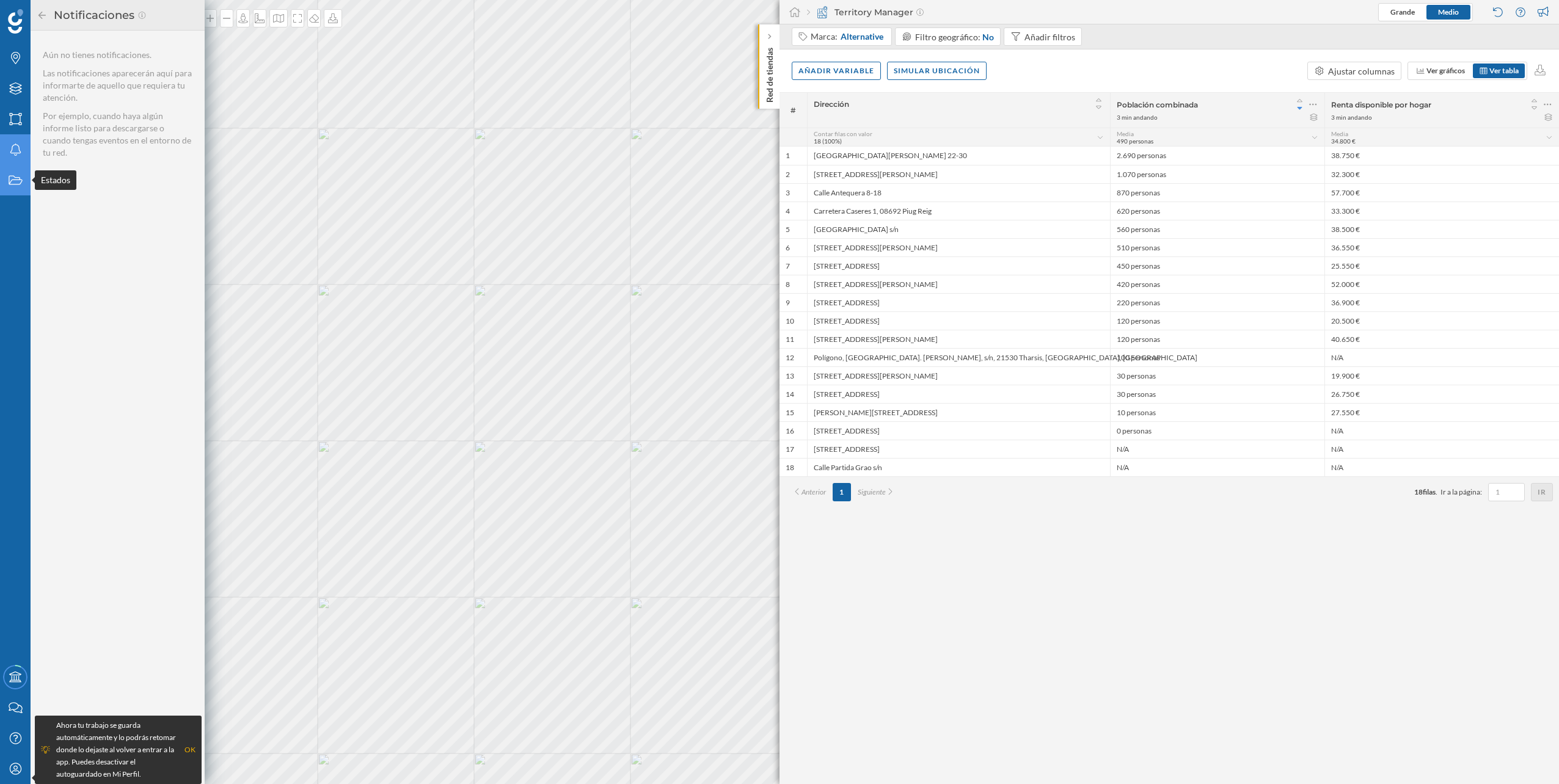
click at [20, 175] on icon "Estados" at bounding box center [15, 180] width 15 height 12
click at [15, 60] on icon "Marcas" at bounding box center [15, 58] width 15 height 12
